Goal: Navigation & Orientation: Find specific page/section

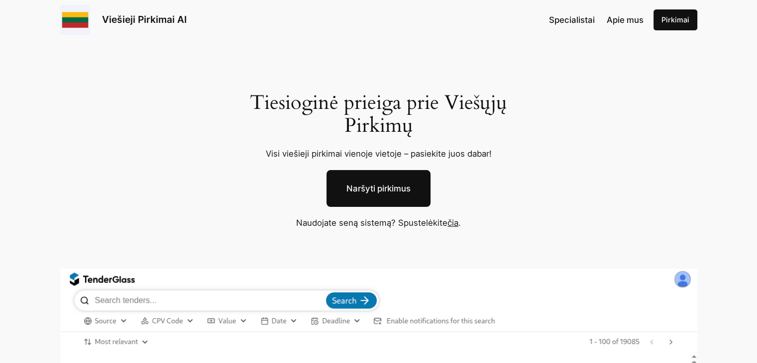
click at [394, 185] on link "Naršyti pirkimus" at bounding box center [378, 188] width 104 height 37
